Goal: Transaction & Acquisition: Purchase product/service

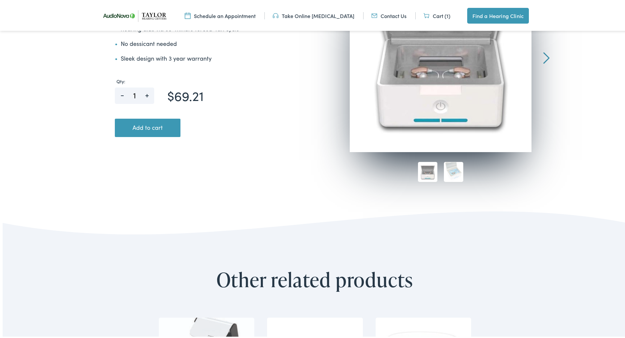
scroll to position [197, 0]
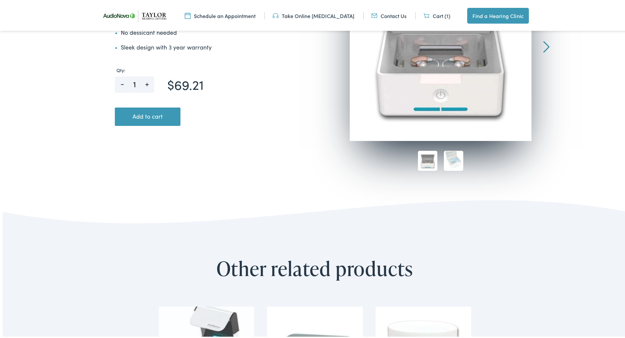
click at [144, 118] on button "Add to cart" at bounding box center [148, 115] width 66 height 18
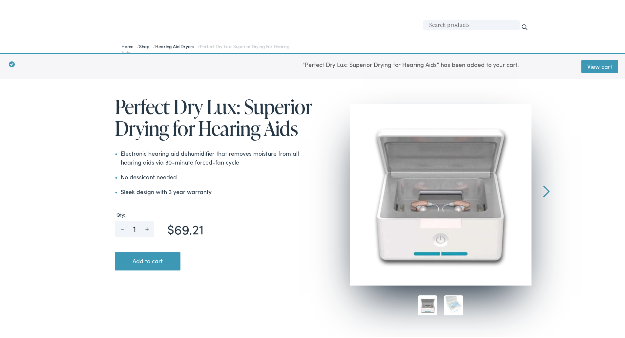
scroll to position [33, 0]
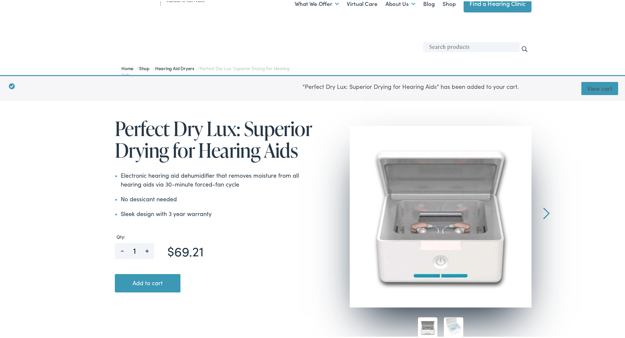
click at [597, 86] on link "View cart" at bounding box center [600, 87] width 37 height 13
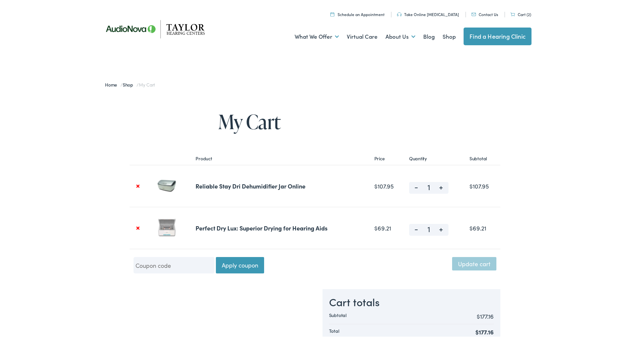
click at [412, 188] on span "-" at bounding box center [416, 185] width 15 height 8
type input "0"
click at [479, 264] on button "Update cart" at bounding box center [474, 262] width 44 height 13
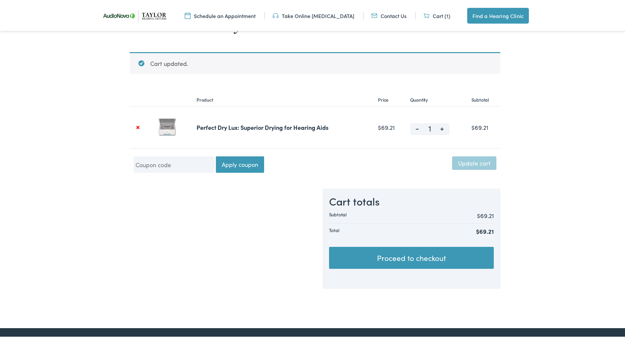
scroll to position [116, 0]
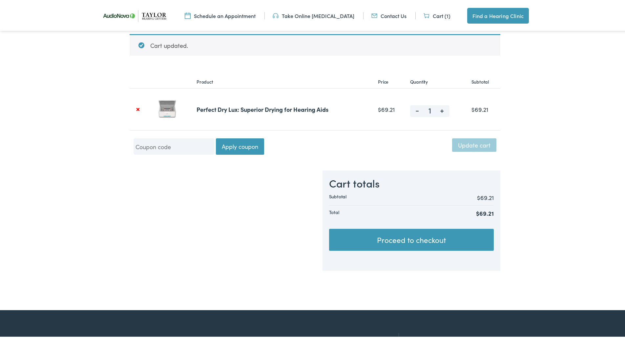
drag, startPoint x: 442, startPoint y: 236, endPoint x: 446, endPoint y: 234, distance: 3.7
click at [442, 236] on link "Proceed to checkout" at bounding box center [411, 239] width 165 height 22
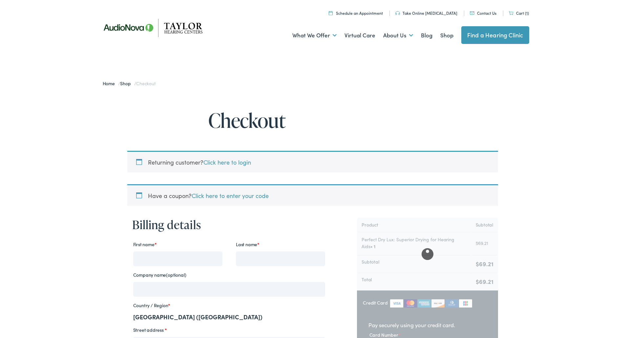
select select "TN"
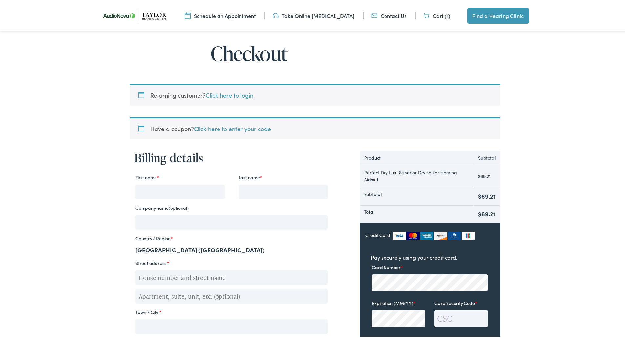
scroll to position [98, 0]
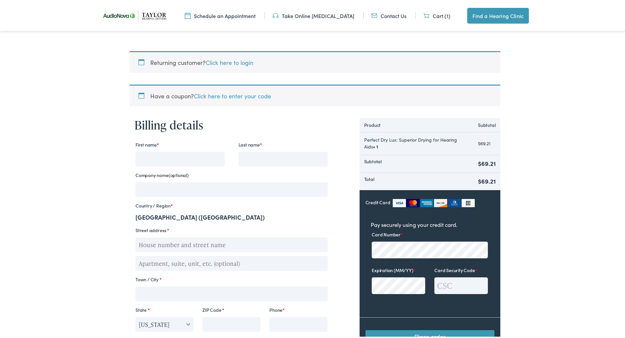
click at [174, 216] on strong "United States (US)" at bounding box center [200, 216] width 129 height 8
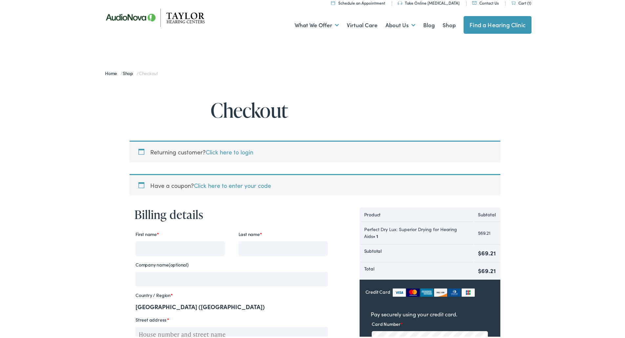
scroll to position [0, 0]
